Goal: Task Accomplishment & Management: Manage account settings

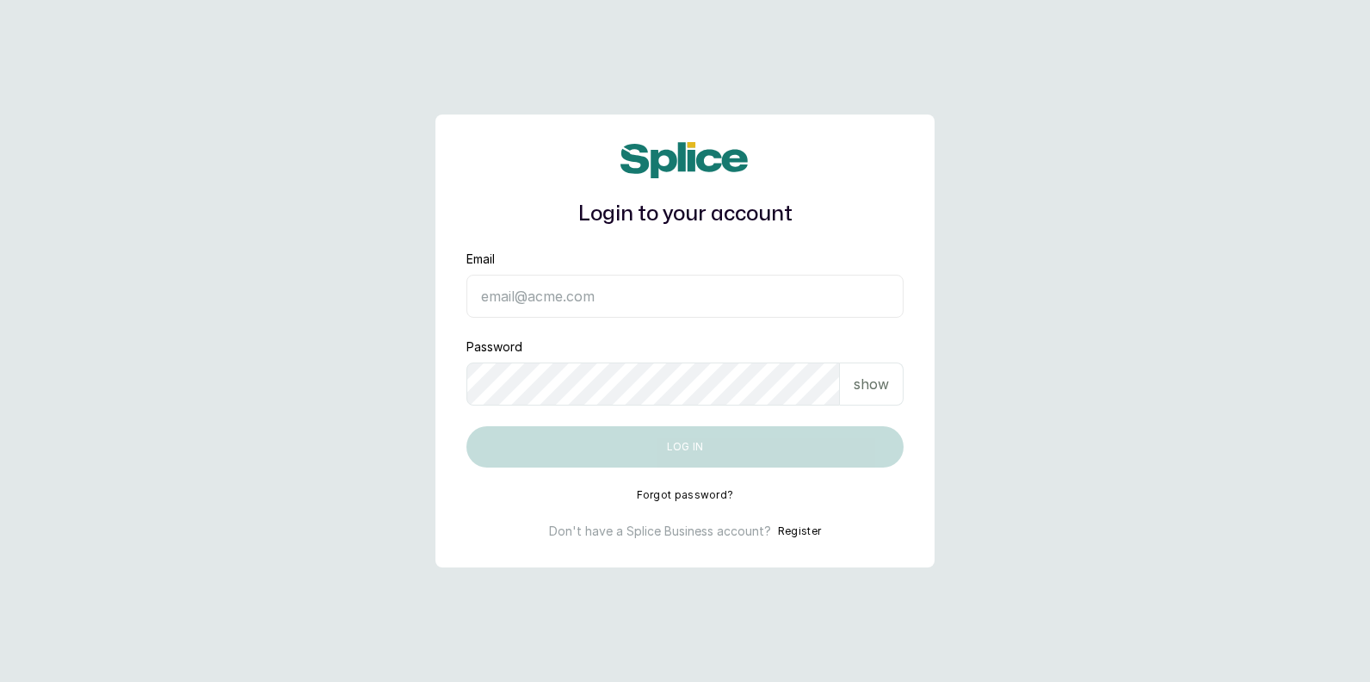
type input "ifafesobimaria99@gmail.com"
click at [867, 373] on div "show" at bounding box center [872, 383] width 64 height 43
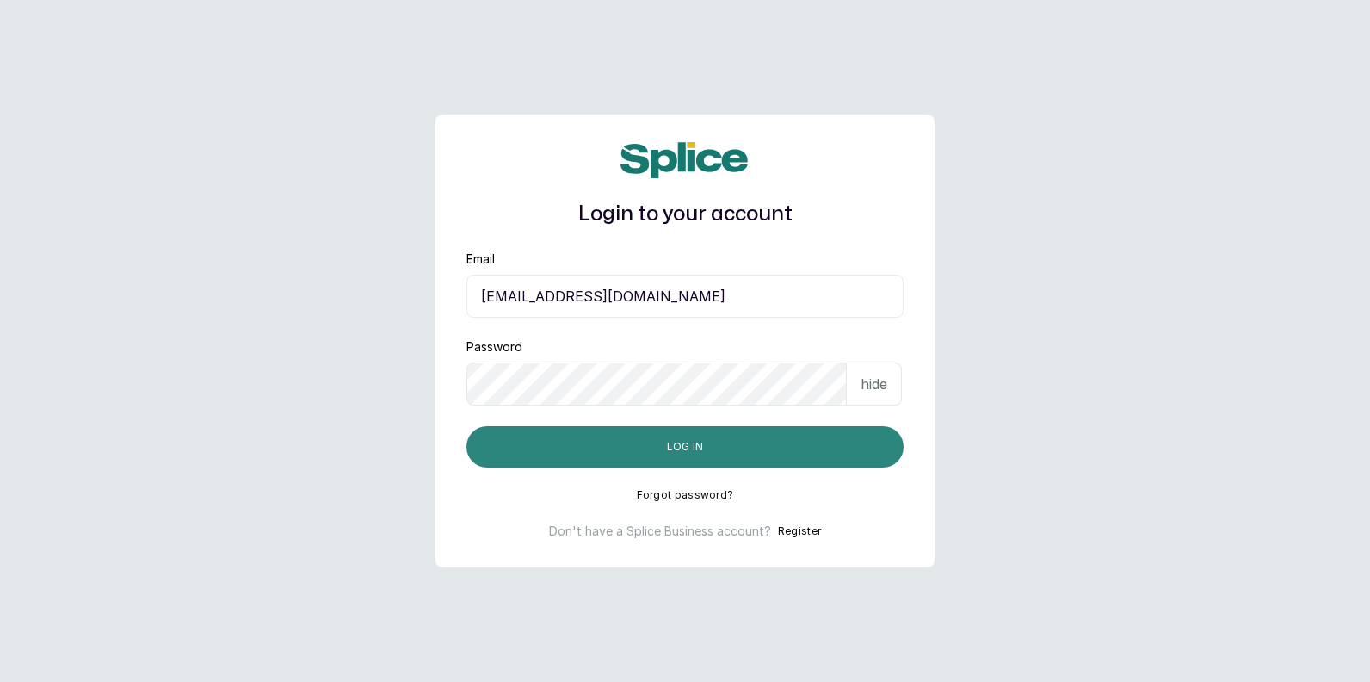
click at [800, 449] on button "Log in" at bounding box center [685, 446] width 437 height 41
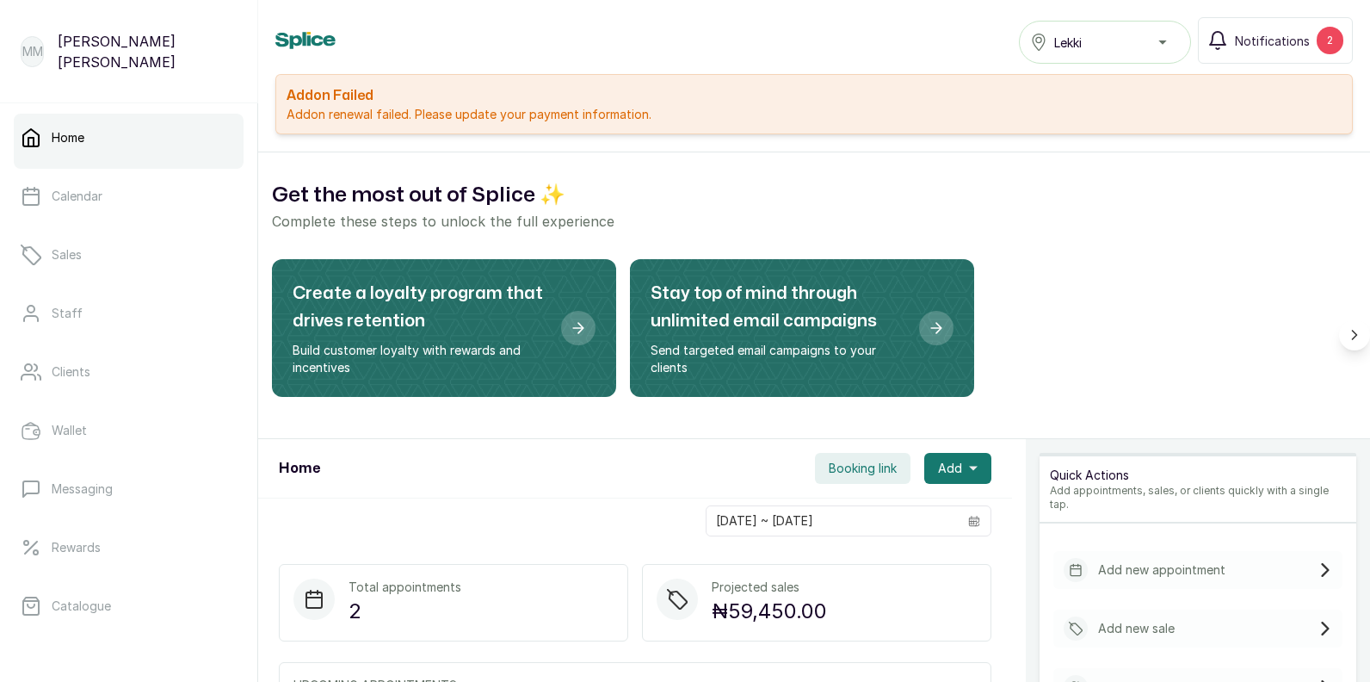
click at [1210, 457] on div "Quick Actions Add appointments, sales, or clients quickly with a single tap." at bounding box center [1198, 489] width 317 height 67
click at [1158, 460] on div "Quick Actions Add appointments, sales, or clients quickly with a single tap." at bounding box center [1198, 489] width 317 height 67
click at [1115, 480] on p "Quick Actions" at bounding box center [1198, 475] width 296 height 17
click at [1101, 496] on p "Add appointments, sales, or clients quickly with a single tap." at bounding box center [1198, 498] width 296 height 28
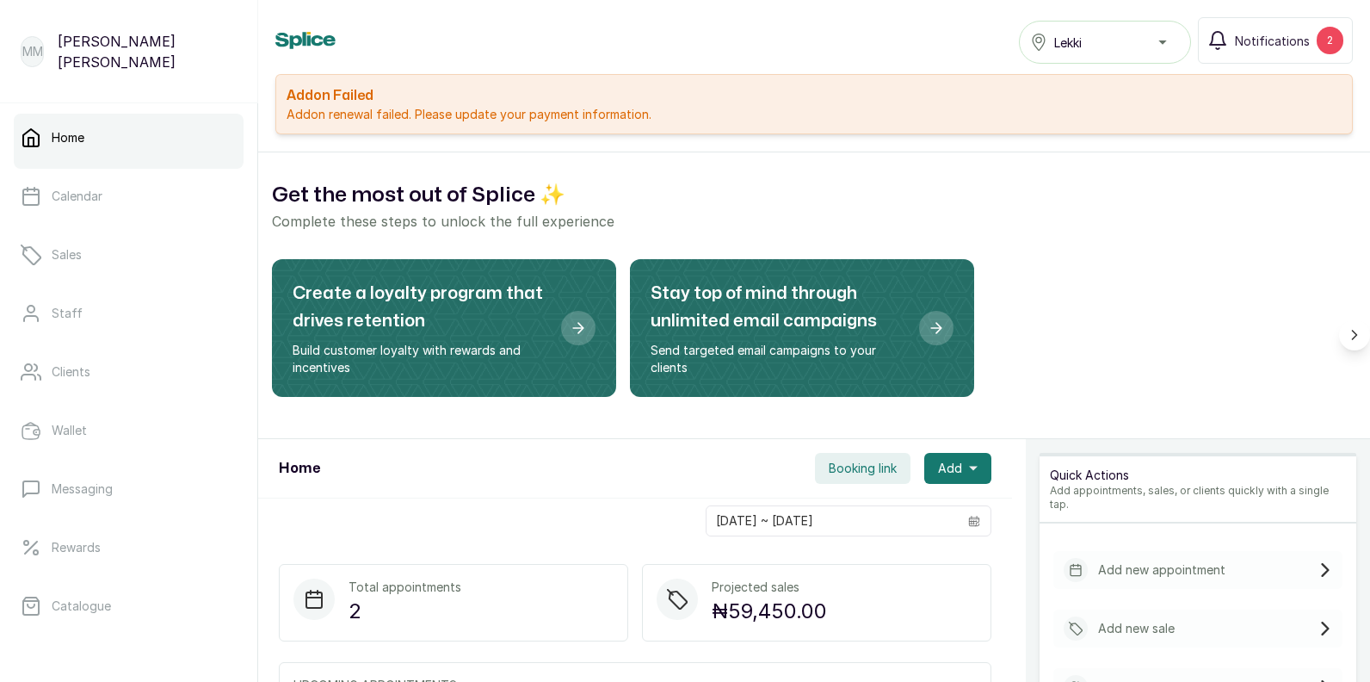
click at [1070, 495] on p "Add appointments, sales, or clients quickly with a single tap." at bounding box center [1198, 498] width 296 height 28
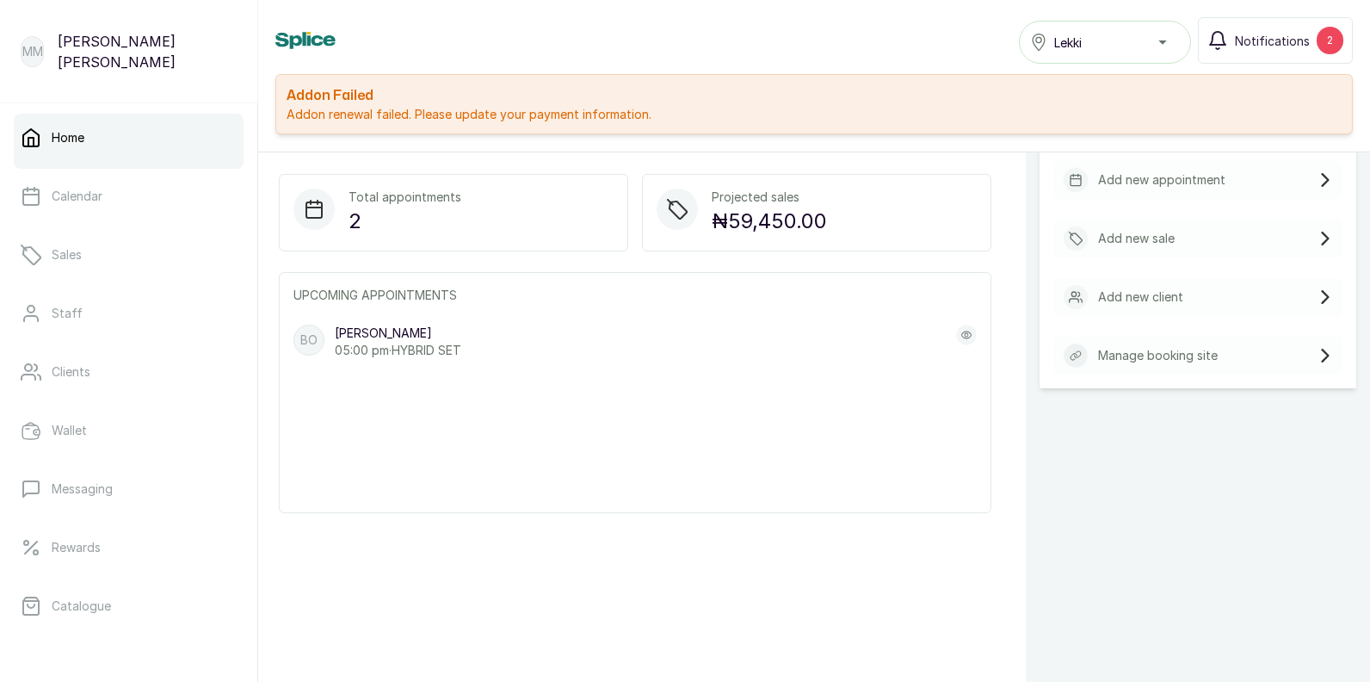
click at [1166, 658] on div "Quick Actions Add appointments, sales, or clients quickly with a single tap. Ad…" at bounding box center [1198, 390] width 344 height 682
click at [1259, 633] on div "Quick Actions Add appointments, sales, or clients quickly with a single tap. Ad…" at bounding box center [1198, 390] width 344 height 682
click at [1323, 613] on div "Quick Actions Add appointments, sales, or clients quickly with a single tap. Ad…" at bounding box center [1198, 390] width 344 height 682
click at [914, 484] on div "UPCOMING APPOINTMENTS BO Britney Okonmah 05:00 pm · HYBRID SET" at bounding box center [635, 392] width 713 height 241
click at [658, 641] on div "Home Booking link Add 05/10/2025 ~ 05/10/2025 Total appointments 2 Projected sa…" at bounding box center [635, 390] width 754 height 682
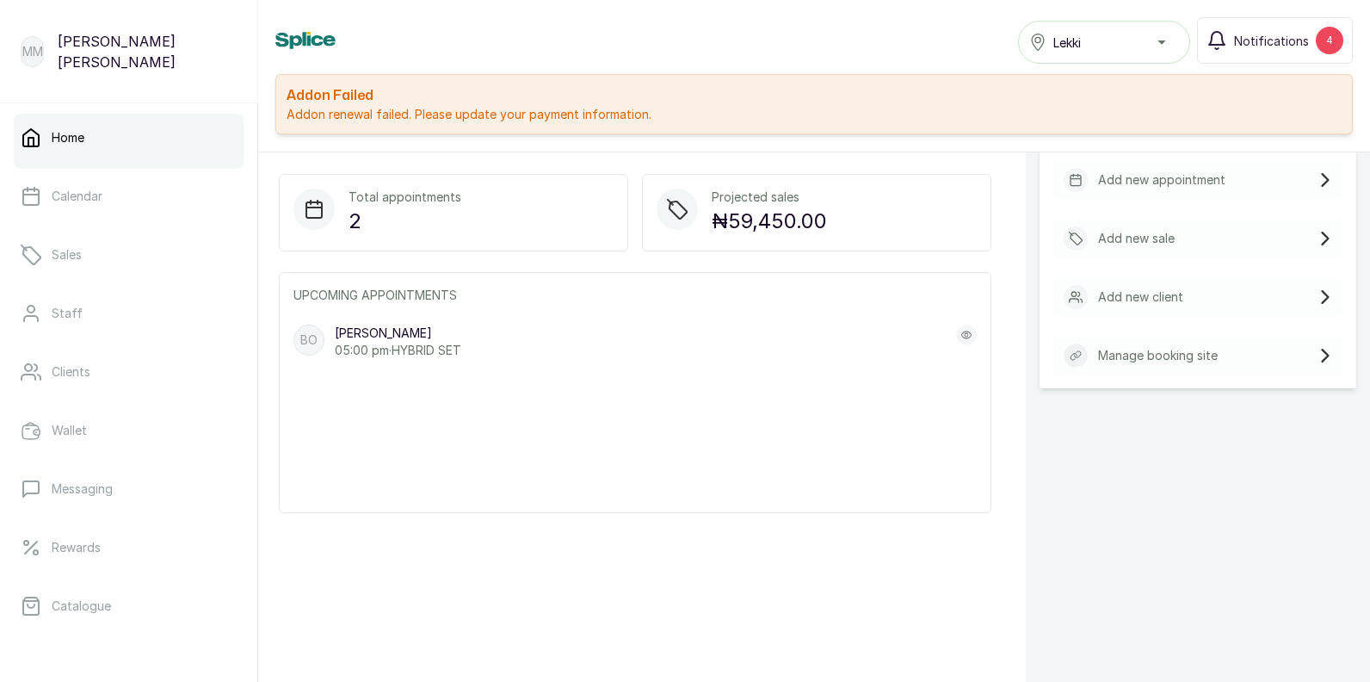
click at [432, 530] on div "Total appointments 2 Projected sales ₦59,450.00 UPCOMING APPOINTMENTS BO Britne…" at bounding box center [635, 343] width 754 height 380
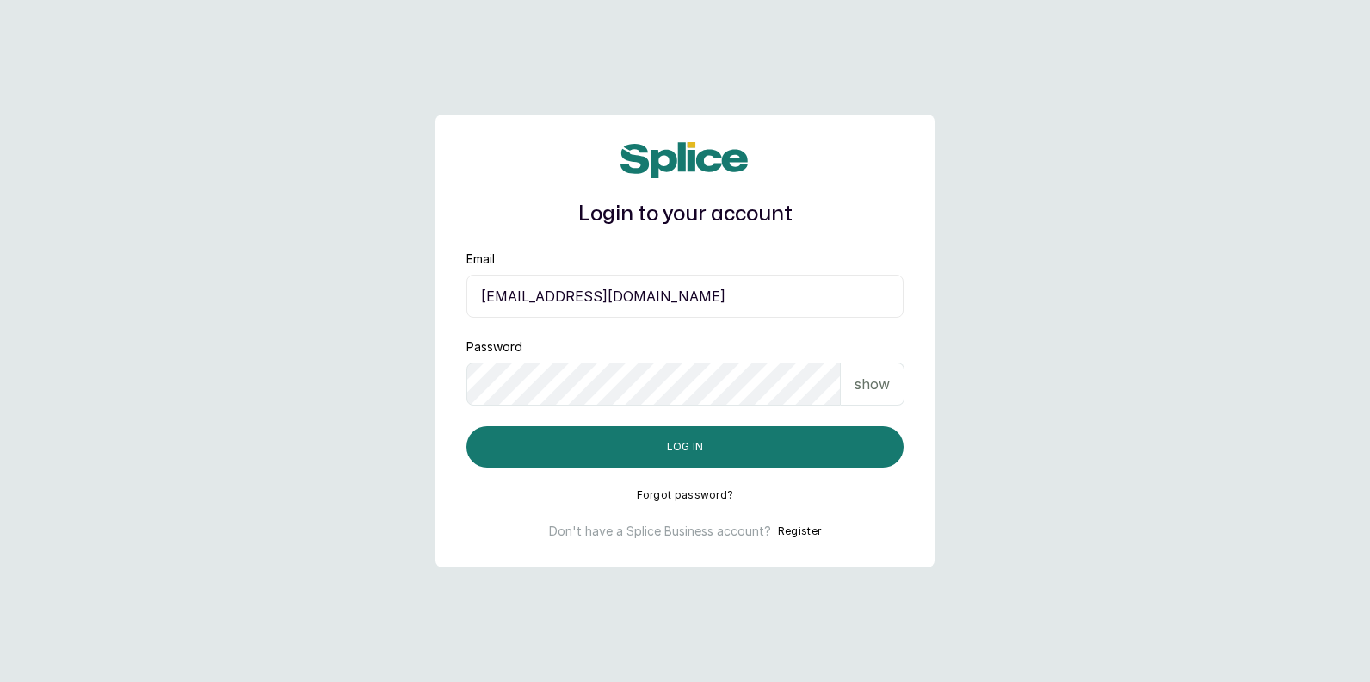
click at [283, 636] on main "Login to your account Email ifafesobimaria99@gmail.com Password show Log in For…" at bounding box center [685, 341] width 1370 height 682
